Goal: Transaction & Acquisition: Purchase product/service

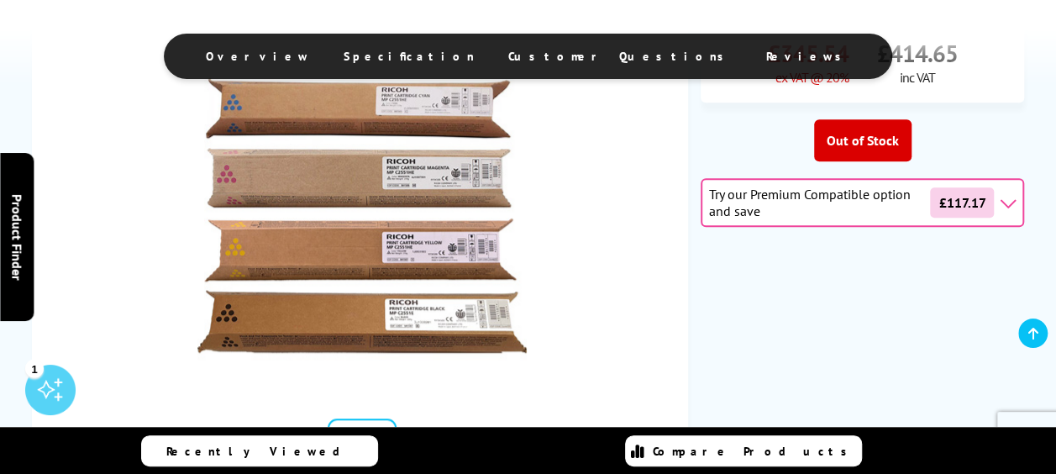
scroll to position [420, 0]
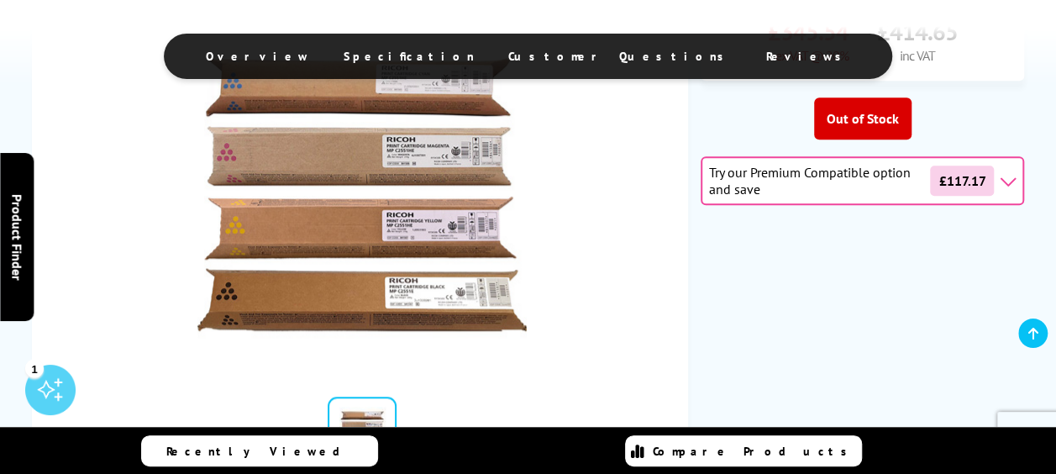
click at [417, 140] on img at bounding box center [362, 192] width 329 height 329
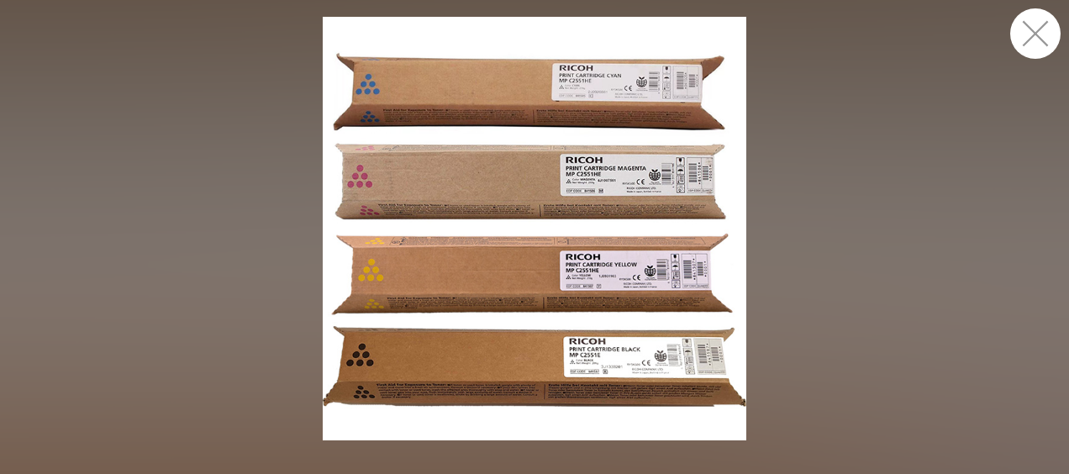
click at [1037, 26] on button "button" at bounding box center [1035, 33] width 50 height 50
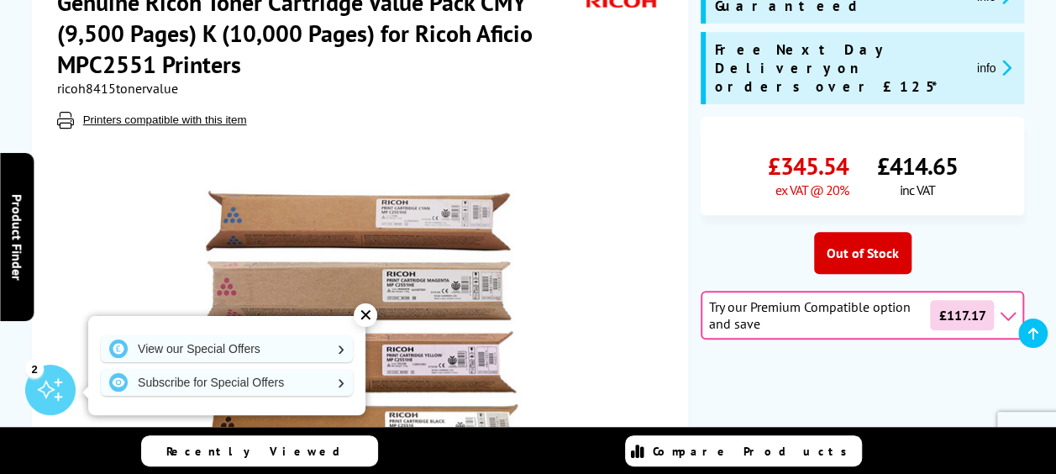
scroll to position [84, 0]
